Goal: Check status: Check status

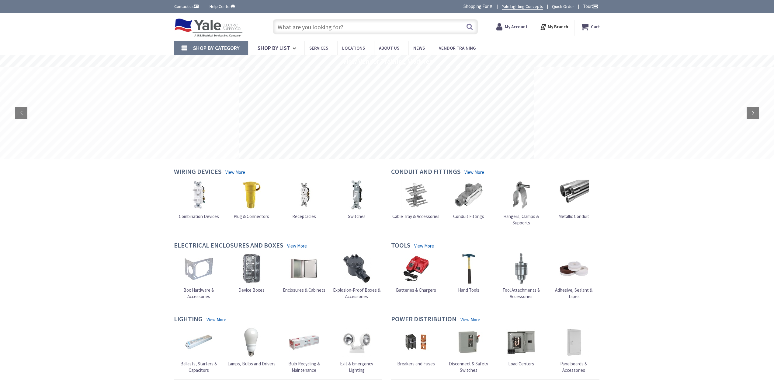
click at [511, 27] on strong "My Account" at bounding box center [516, 27] width 23 height 6
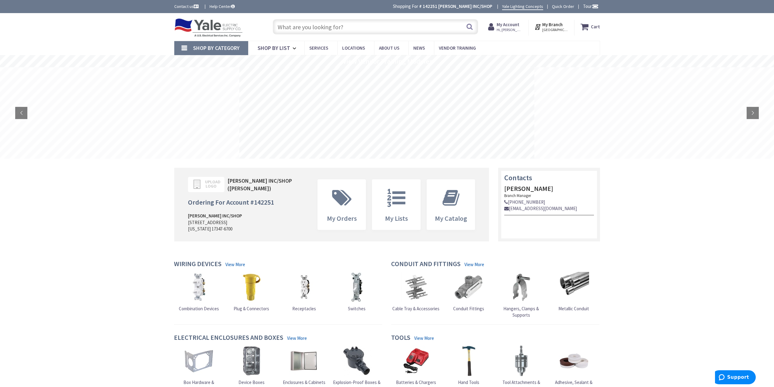
click at [519, 27] on strong "My Account" at bounding box center [508, 25] width 23 height 6
click at [460, 78] on link "My Orders" at bounding box center [453, 79] width 21 height 7
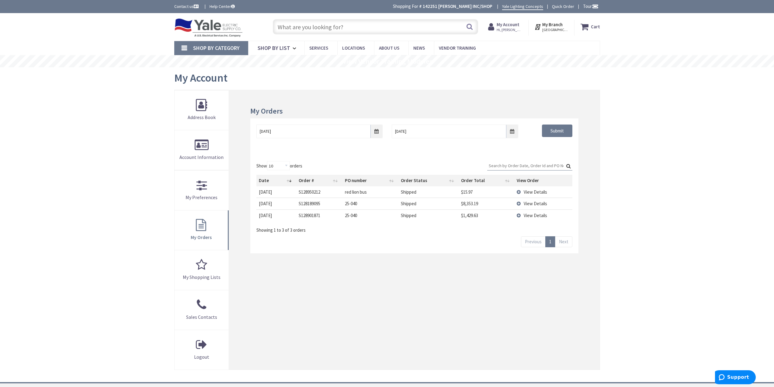
click at [533, 191] on span "View Details" at bounding box center [535, 192] width 23 height 6
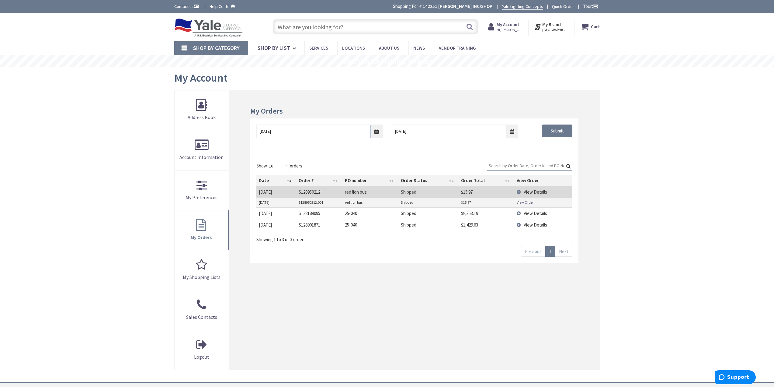
click at [526, 203] on link "View Order" at bounding box center [525, 202] width 17 height 5
